Goal: Task Accomplishment & Management: Manage account settings

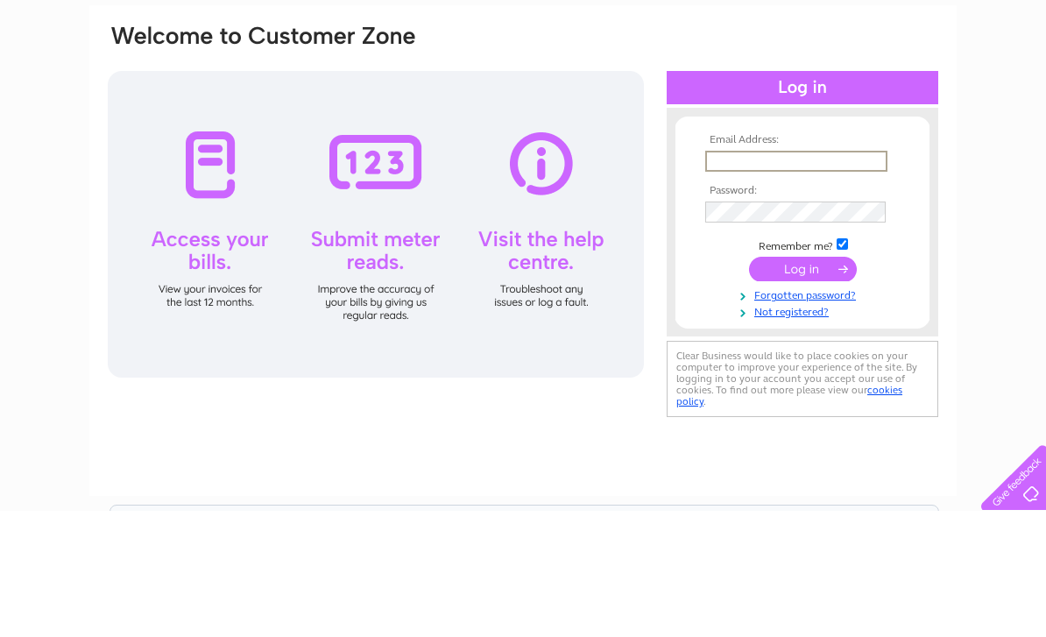
type input "[PERSON_NAME][EMAIL_ADDRESS][DOMAIN_NAME][PERSON_NAME]"
click at [802, 383] on input "submit" at bounding box center [803, 395] width 108 height 25
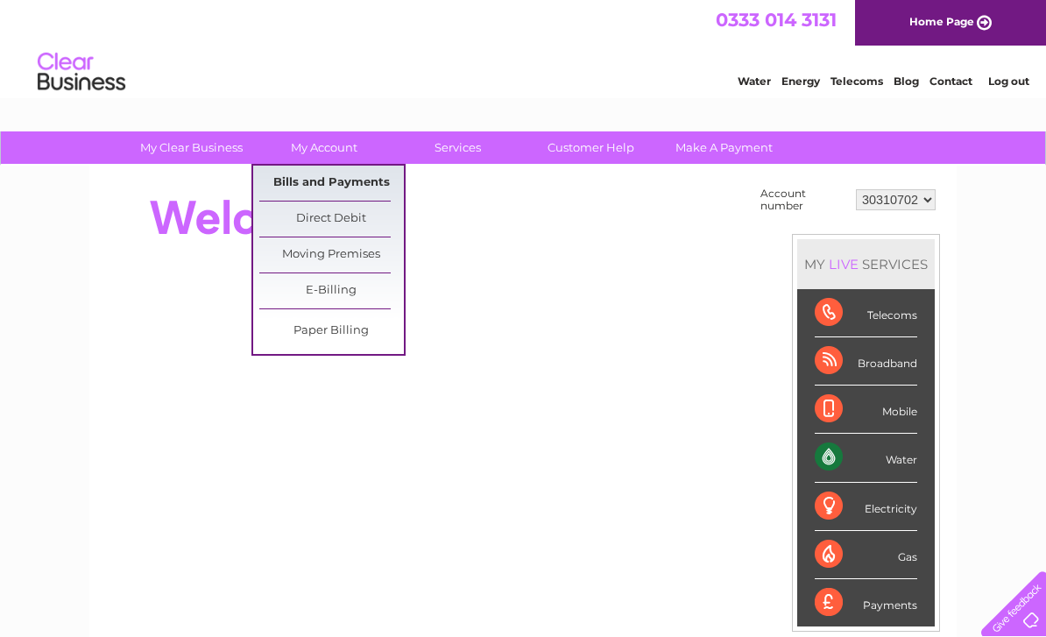
click at [370, 185] on link "Bills and Payments" at bounding box center [331, 183] width 144 height 35
click at [366, 174] on link "Bills and Payments" at bounding box center [331, 183] width 144 height 35
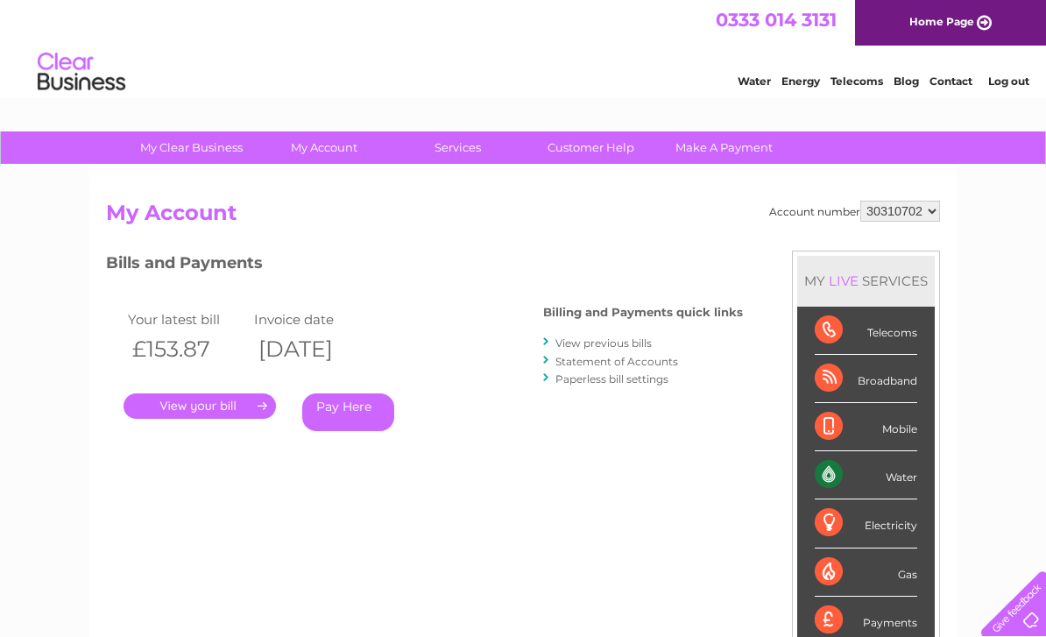
click at [216, 395] on link "." at bounding box center [199, 405] width 152 height 25
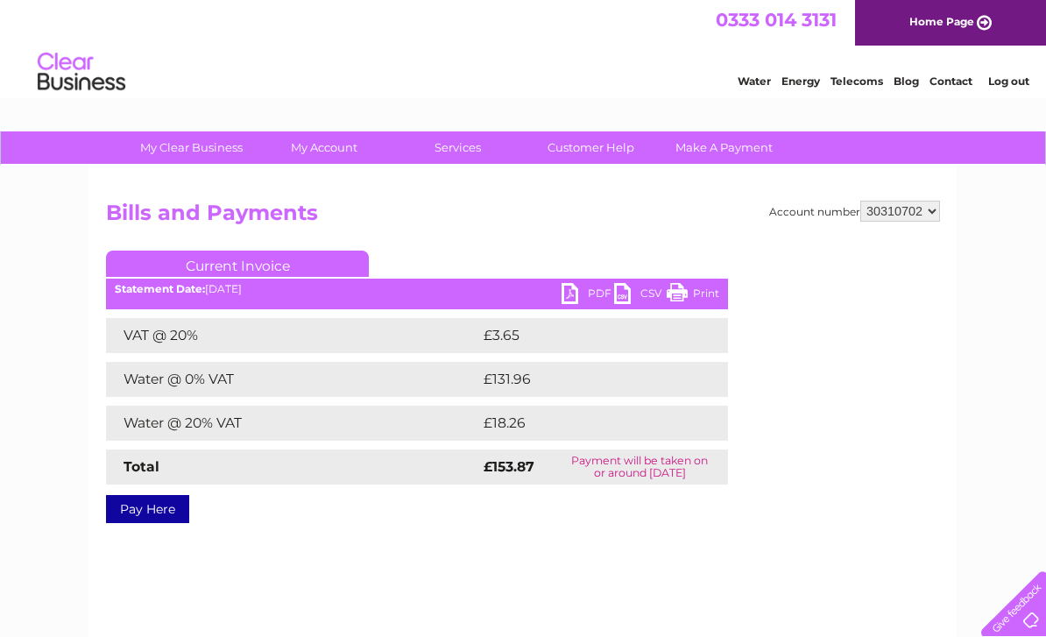
click at [588, 278] on ul "Current Invoice" at bounding box center [417, 266] width 622 height 32
click at [586, 297] on link "PDF" at bounding box center [587, 295] width 53 height 25
